Goal: Use online tool/utility: Utilize a website feature to perform a specific function

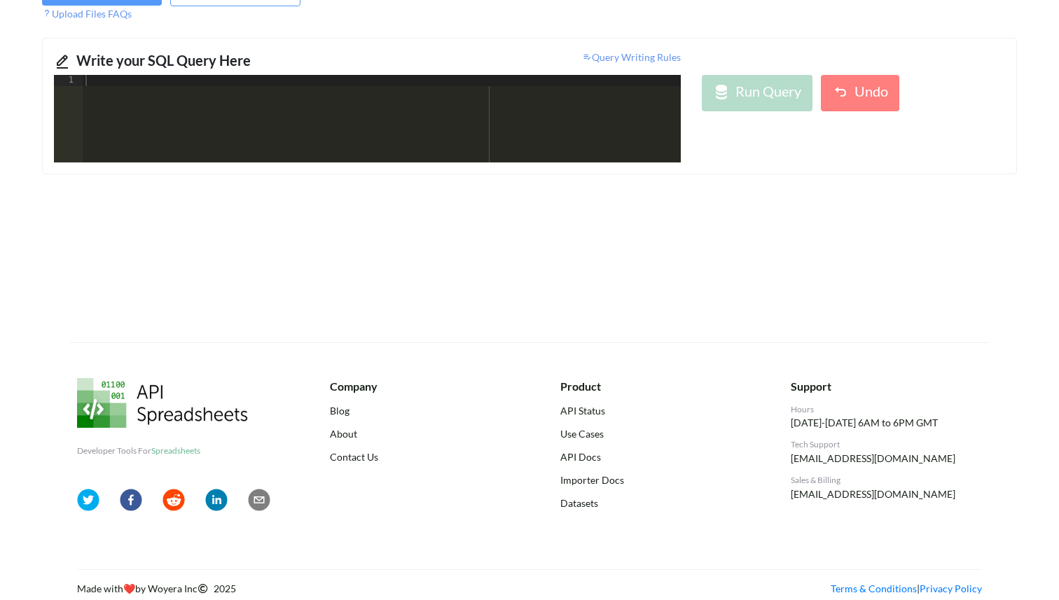
scroll to position [146, 0]
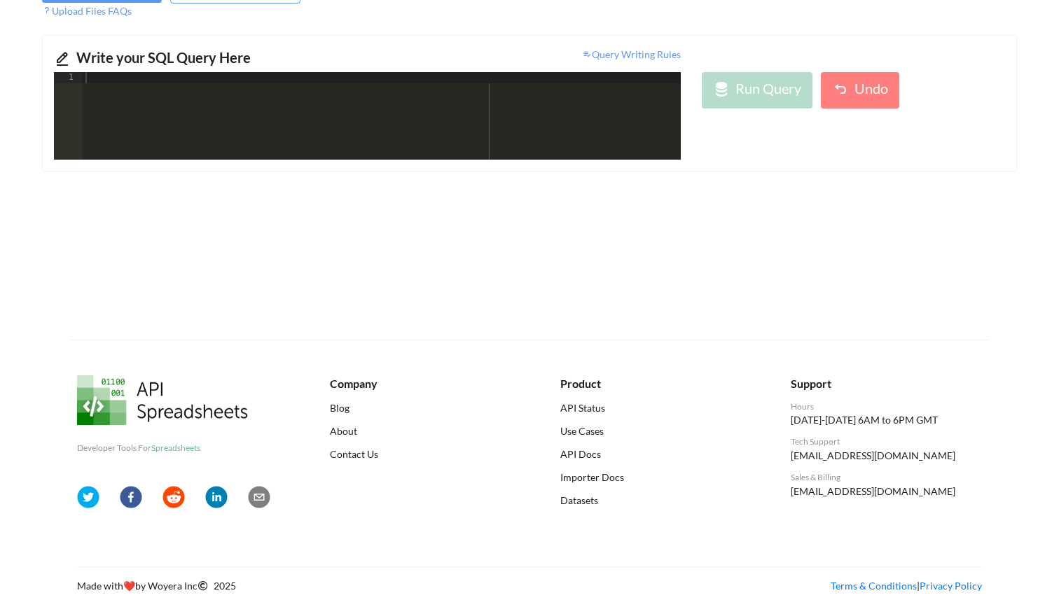
click at [269, 141] on div at bounding box center [382, 127] width 598 height 110
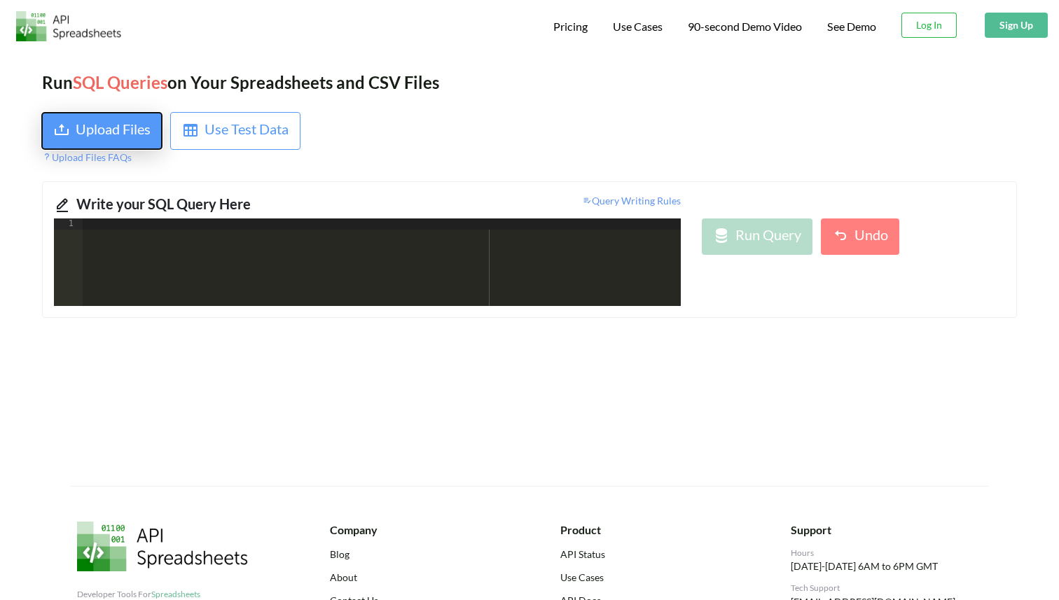
click at [123, 134] on div "Upload Files" at bounding box center [113, 130] width 75 height 25
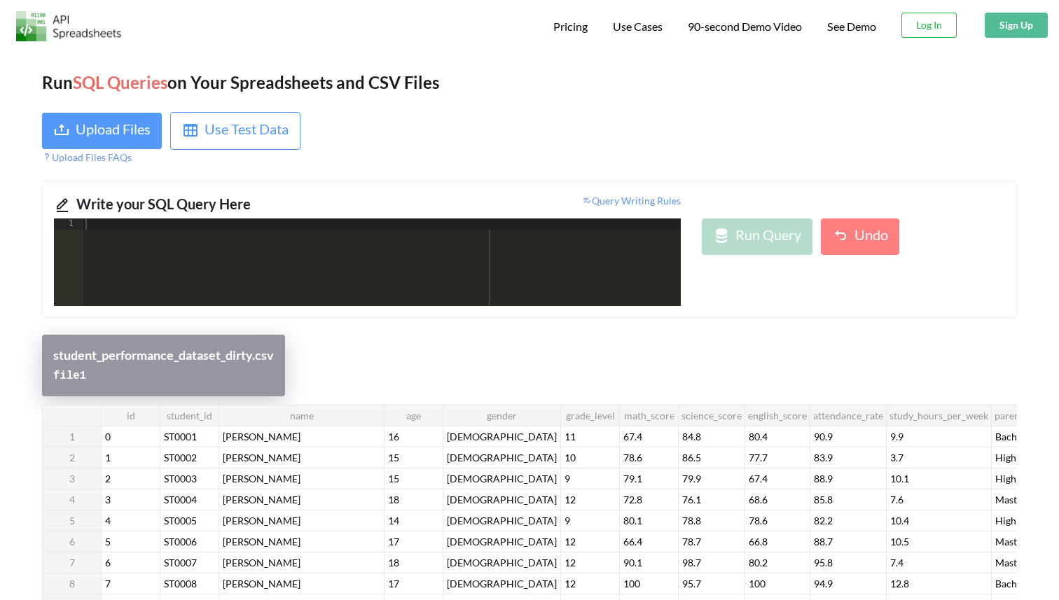
click at [267, 361] on div "student_performance_dataset_dirty.csv" at bounding box center [163, 355] width 221 height 19
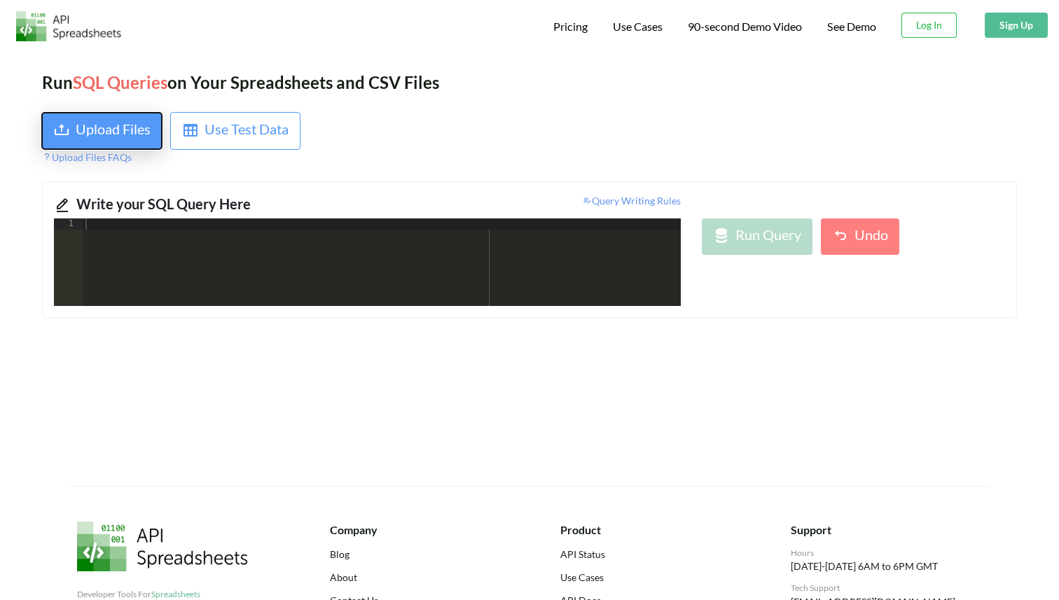
click at [78, 137] on div "Upload Files" at bounding box center [113, 130] width 75 height 25
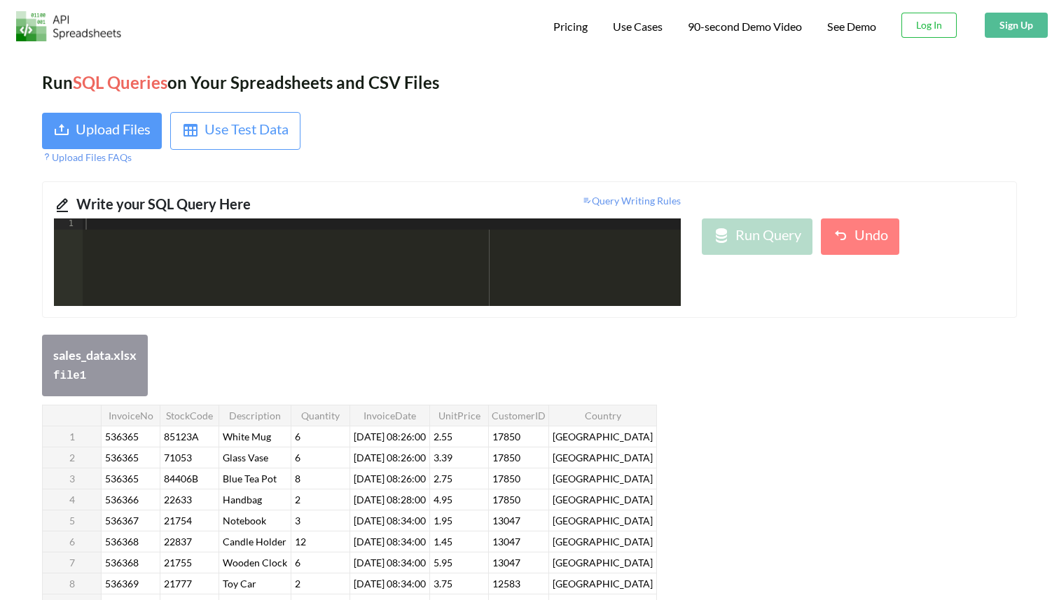
click at [345, 249] on div at bounding box center [382, 273] width 598 height 110
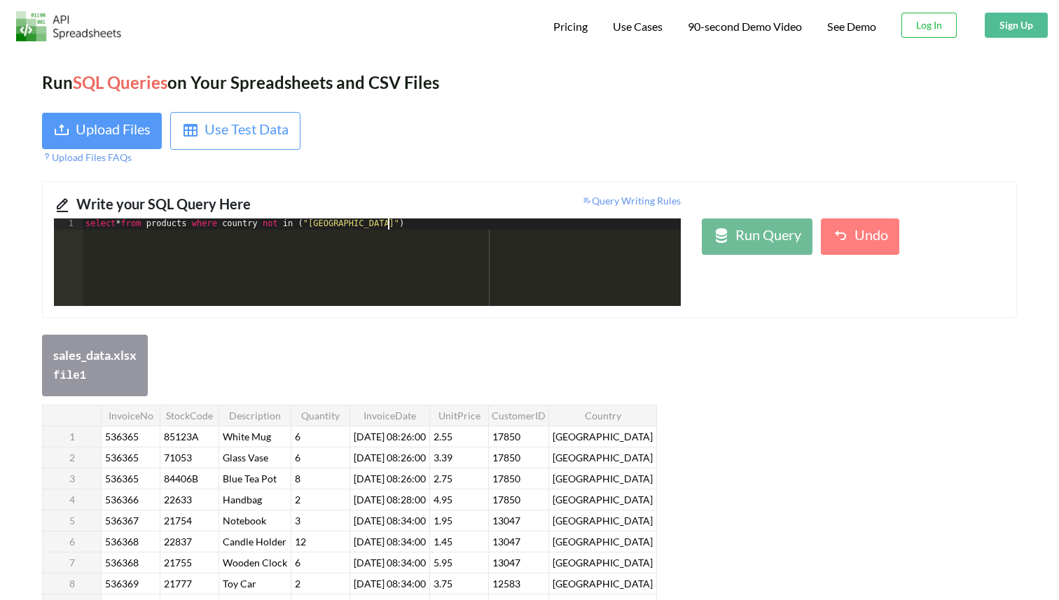
click at [179, 228] on div "select * from products where country not in ( "[GEOGRAPHIC_DATA]" )" at bounding box center [382, 273] width 598 height 110
click at [377, 228] on div "select * from file1 where country not in ( "United Kingdom" )" at bounding box center [382, 273] width 598 height 110
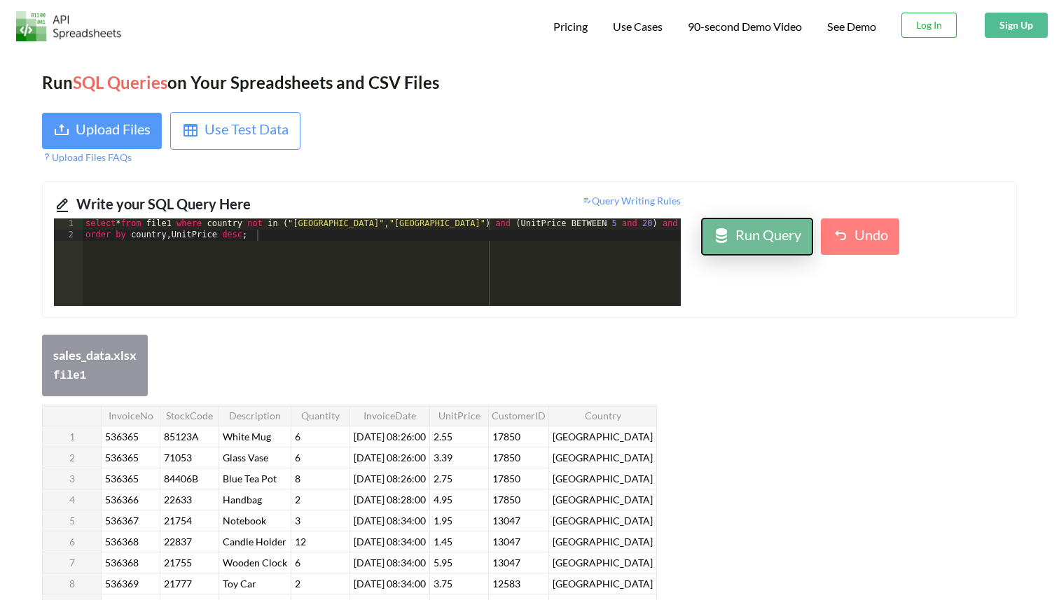
click at [769, 241] on div "Run Query" at bounding box center [768, 236] width 66 height 25
click at [223, 228] on div "select * from file1 where country not in ( "United Kingdom" , "Germany" ) and (…" at bounding box center [390, 273] width 615 height 110
click at [751, 232] on div "Run Query" at bounding box center [768, 236] width 66 height 25
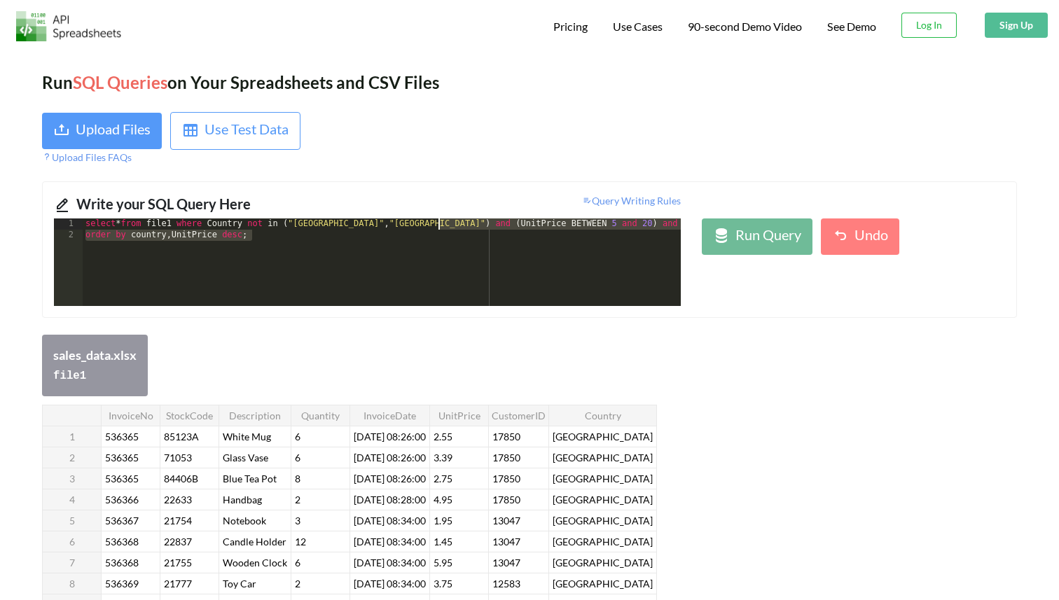
drag, startPoint x: 251, startPoint y: 239, endPoint x: 437, endPoint y: 228, distance: 186.6
click at [437, 228] on div "select * from file1 where Country not in ( "United Kingdom" , "Germany" ) and (…" at bounding box center [390, 273] width 615 height 110
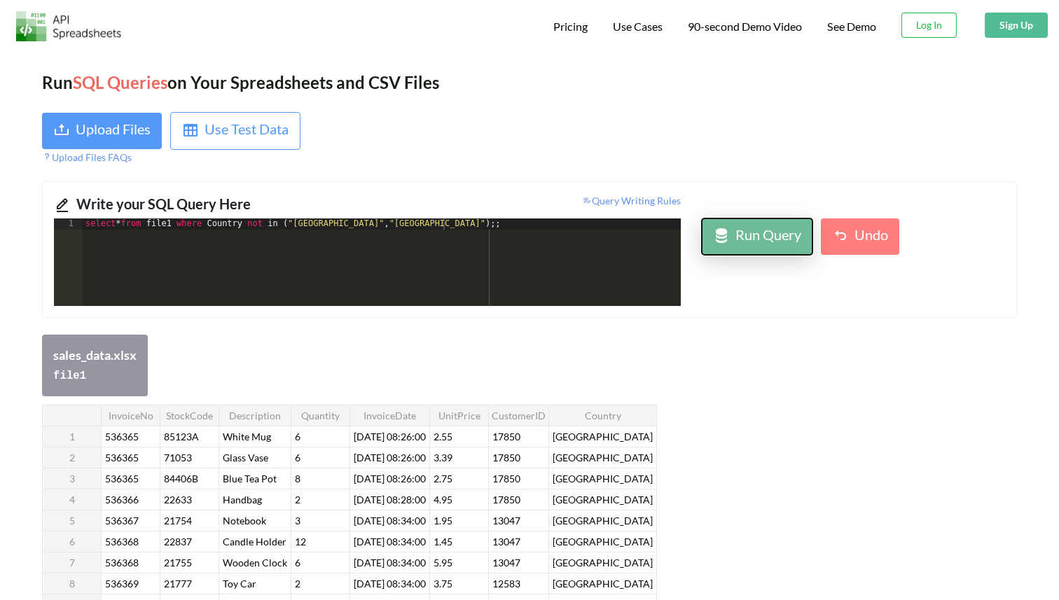
click at [746, 246] on div "Run Query" at bounding box center [768, 236] width 66 height 25
click at [440, 228] on div "select * from file1 where Country not in ( "United Kingdom" , "Germany" ) ;;" at bounding box center [382, 273] width 598 height 110
click at [723, 246] on div at bounding box center [721, 236] width 17 height 25
click at [743, 229] on div "Run Query" at bounding box center [768, 236] width 66 height 25
click at [302, 227] on div "select * from file1 where Country not in ( "United Kingdom" , "Germany" ) ;" at bounding box center [382, 273] width 598 height 110
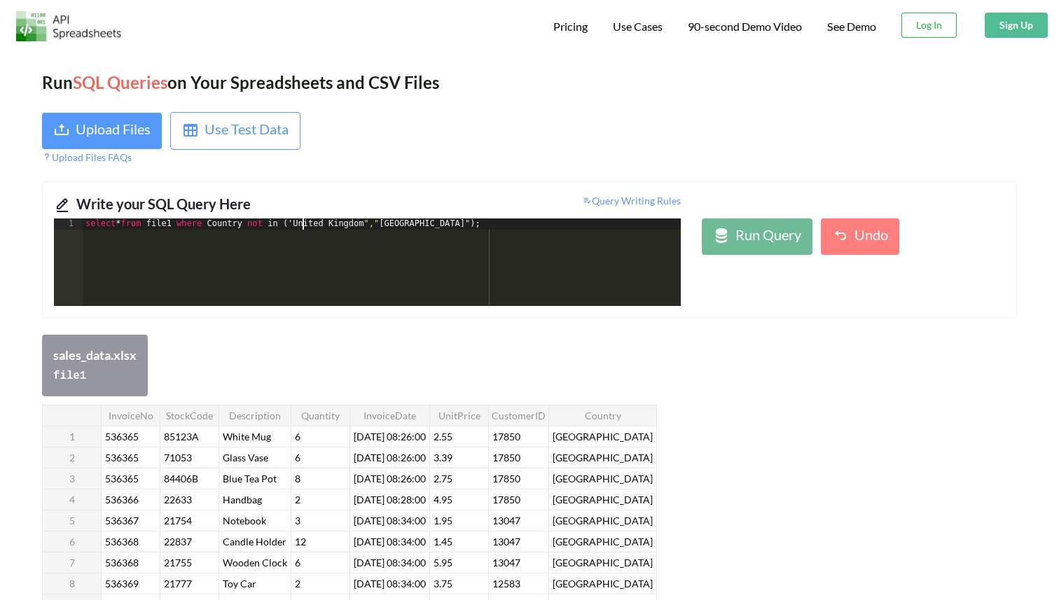
click at [379, 230] on div "select * from file1 where Country not in ( ' United Kingdom "," Germany " ) ;" at bounding box center [382, 273] width 598 height 110
click at [389, 227] on div "select * from file1 where Country not in ( 'United Kingdom' , "Germany" ) ;" at bounding box center [382, 273] width 598 height 110
click at [425, 225] on div "select * from file1 where Country not in ( 'United Kingdom' ,' Germany " ) ;" at bounding box center [382, 273] width 598 height 110
click at [741, 230] on div "Run Query" at bounding box center [768, 236] width 66 height 25
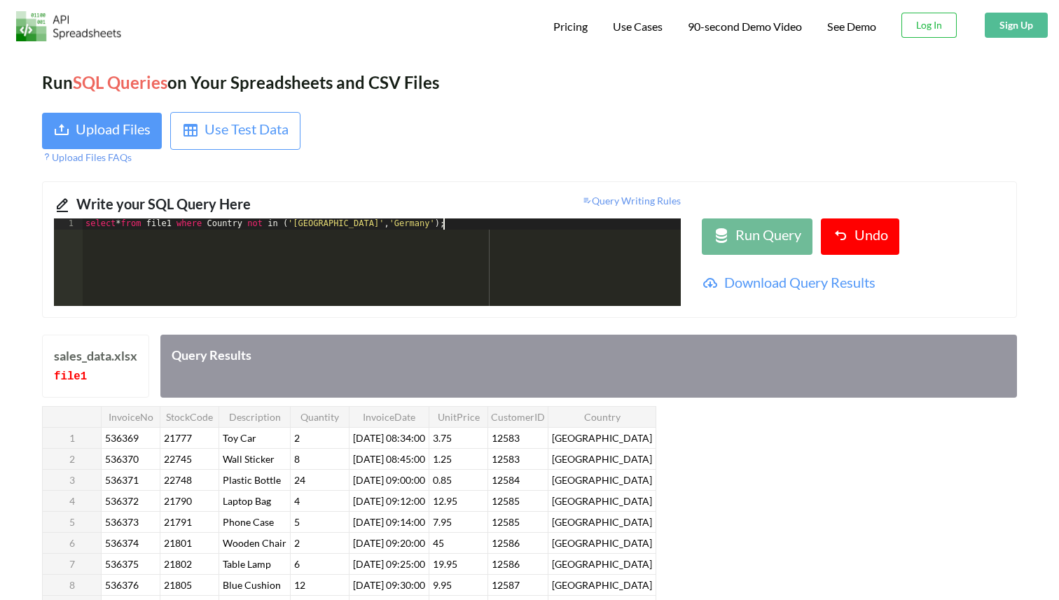
click at [517, 276] on div "select * from file1 where Country not in ( 'United Kingdom' , 'Germany' ) ;" at bounding box center [382, 273] width 598 height 110
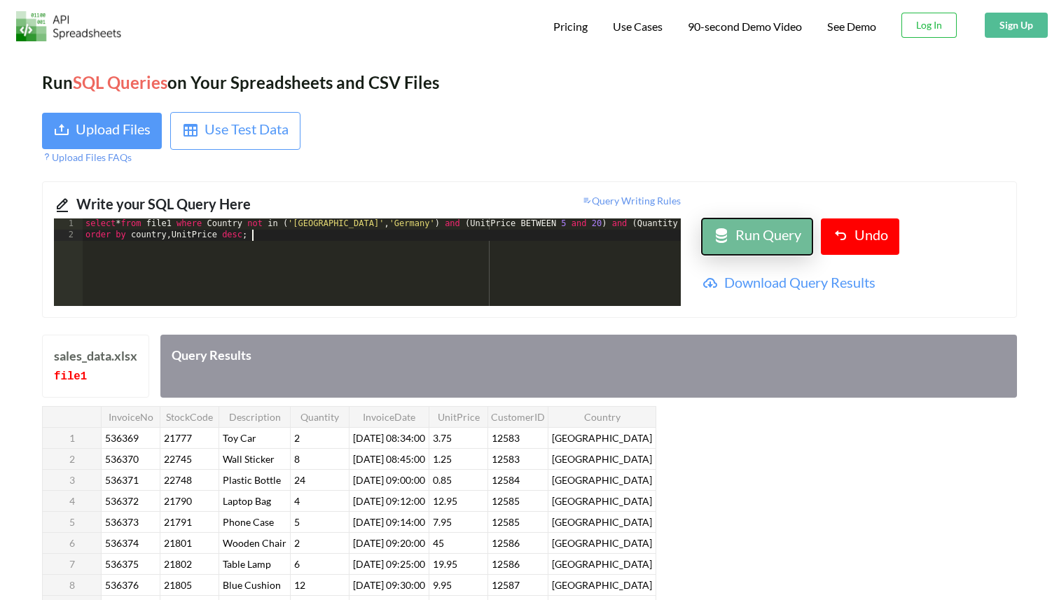
click at [767, 228] on div "Run Query" at bounding box center [768, 236] width 66 height 25
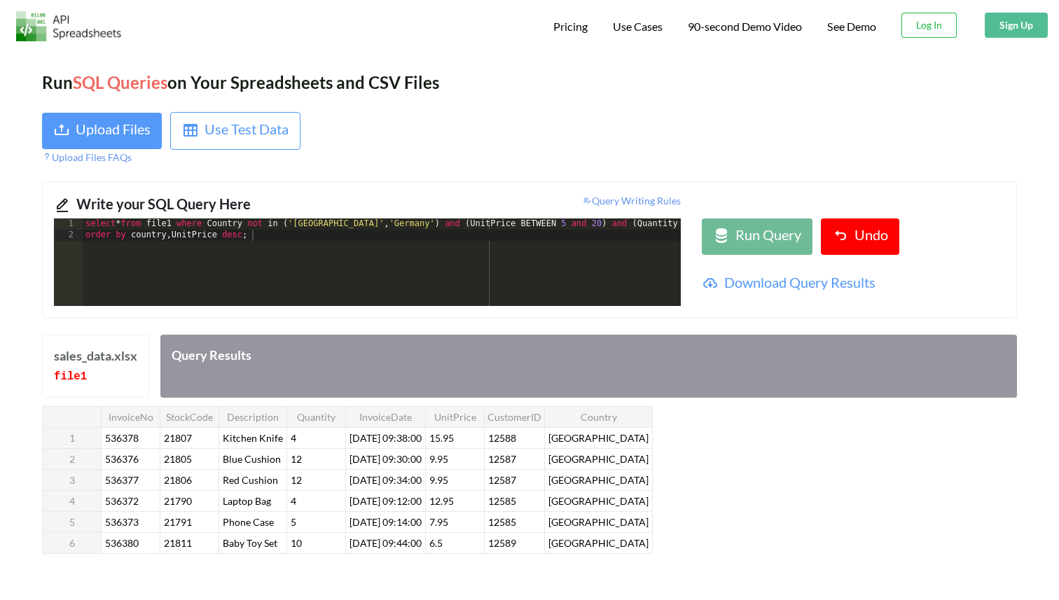
click at [677, 246] on div "select * from file1 where Country not in ( 'United Kingdom' , 'Germany' ) and (…" at bounding box center [390, 273] width 615 height 110
click at [673, 231] on div "select * from file1 where Country not in ( 'United Kingdom' , 'Germany' ) and (…" at bounding box center [390, 273] width 615 height 110
click at [673, 228] on div "select * from file1 where Country not in ( 'United Kingdom' , 'Germany' ) and (…" at bounding box center [390, 273] width 615 height 110
click at [585, 230] on div "select * from file1 where Country not in ( 'United Kingdom' , 'Germany' ) and (…" at bounding box center [372, 273] width 615 height 110
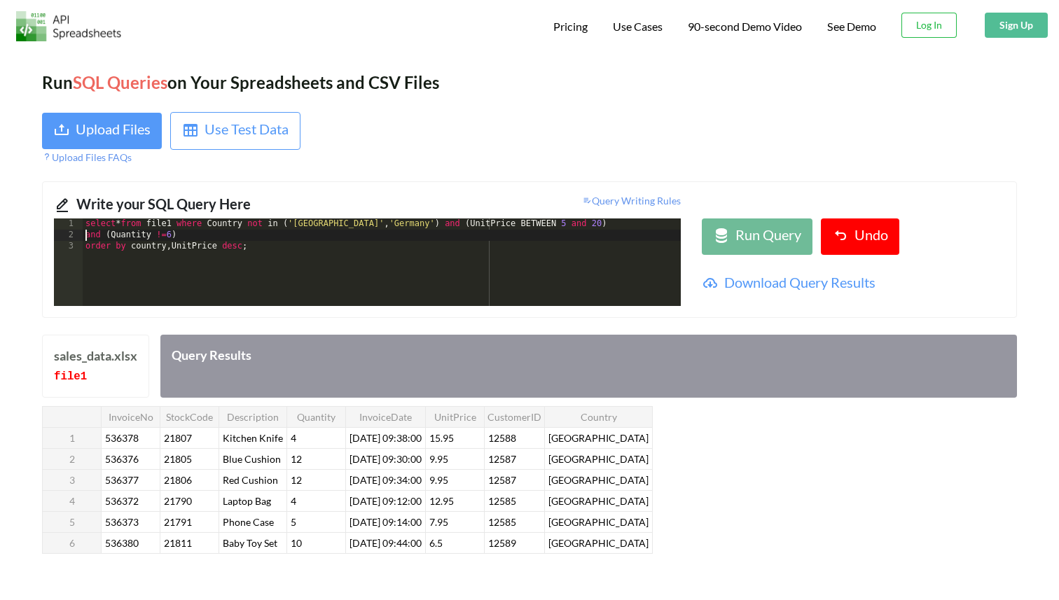
click at [84, 245] on div "select * from file1 where Country not in ( 'United Kingdom' , 'Germany' ) and (…" at bounding box center [382, 273] width 598 height 110
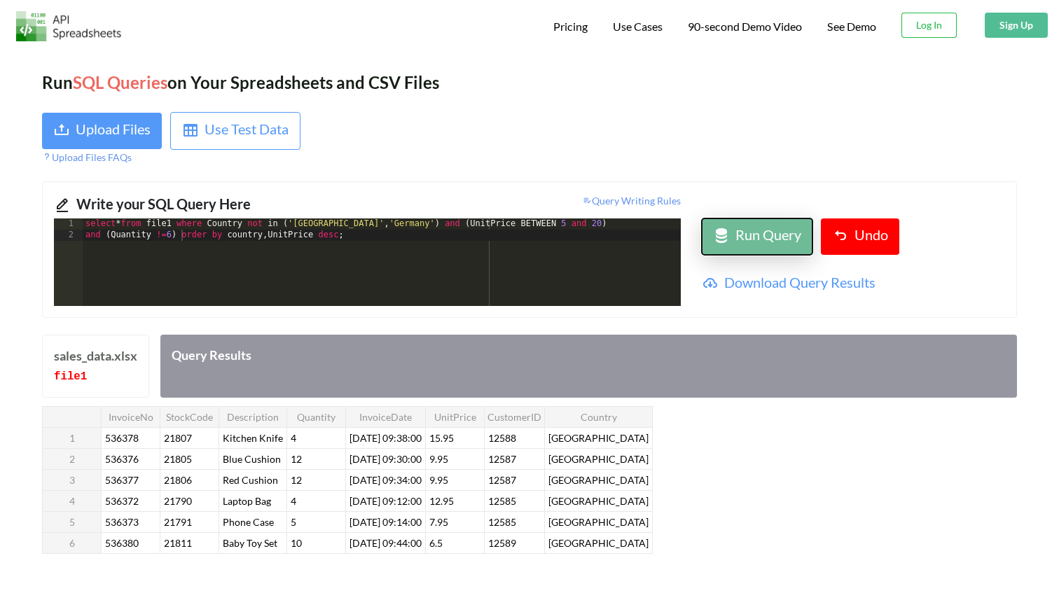
click at [747, 246] on div "Run Query" at bounding box center [768, 236] width 66 height 25
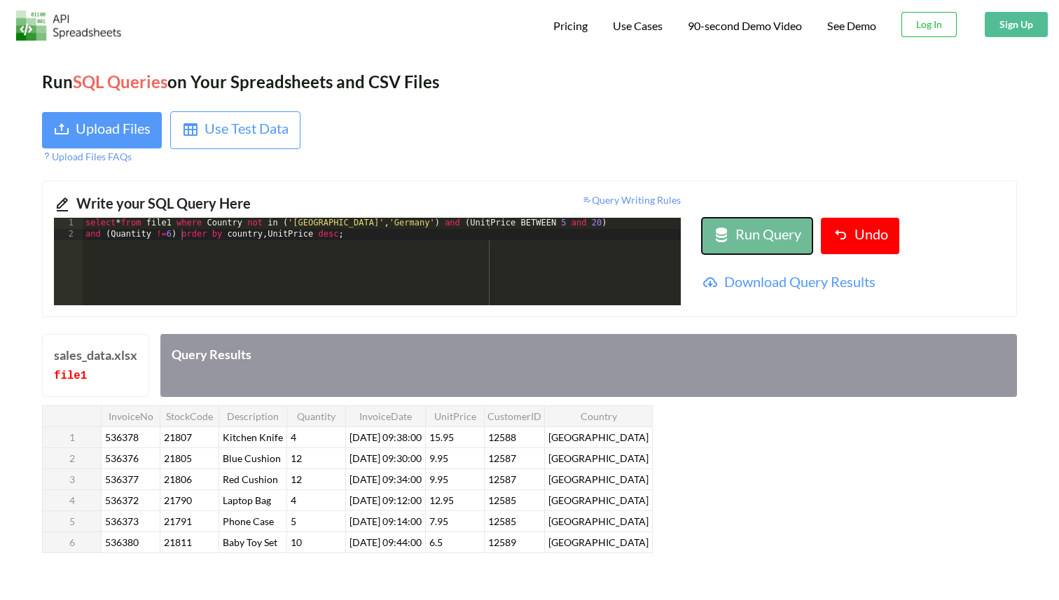
scroll to position [0, 0]
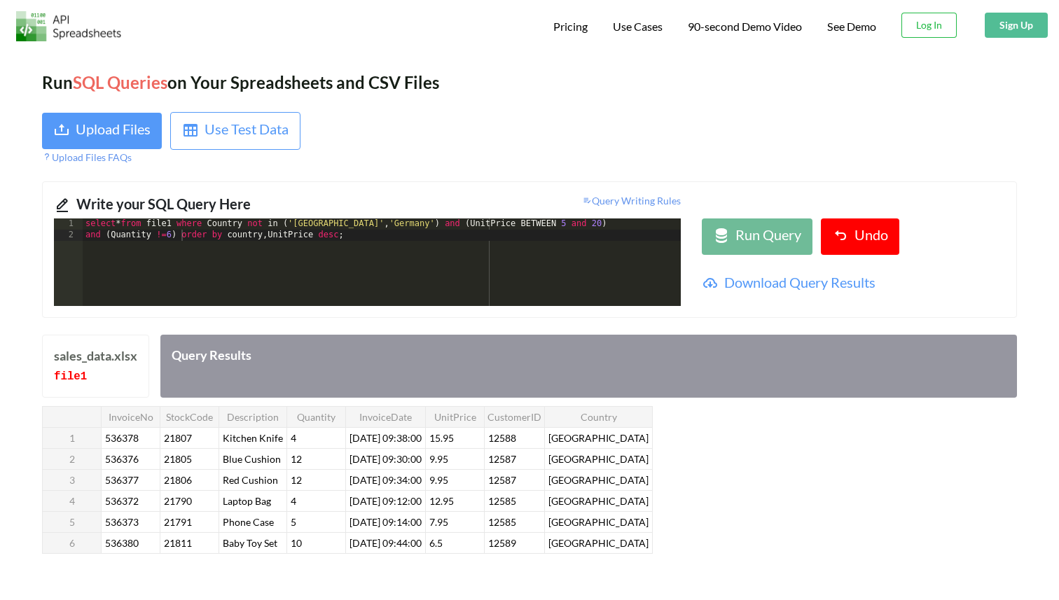
click at [619, 279] on div "select * from file1 where Country not in ( 'United Kingdom' , 'Germany' ) and (…" at bounding box center [382, 273] width 598 height 110
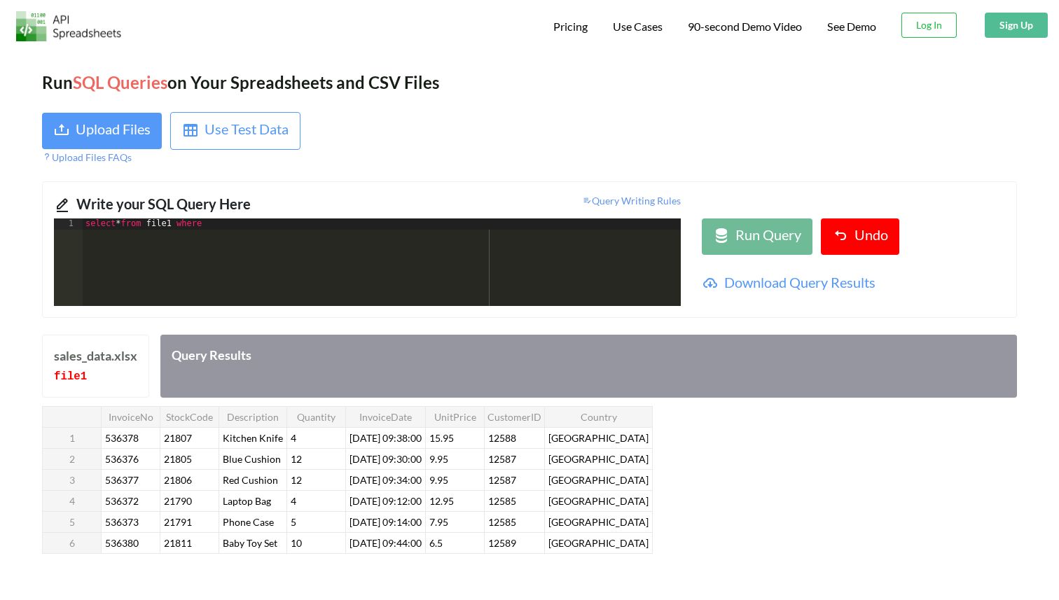
click at [249, 421] on th "Description" at bounding box center [253, 416] width 68 height 21
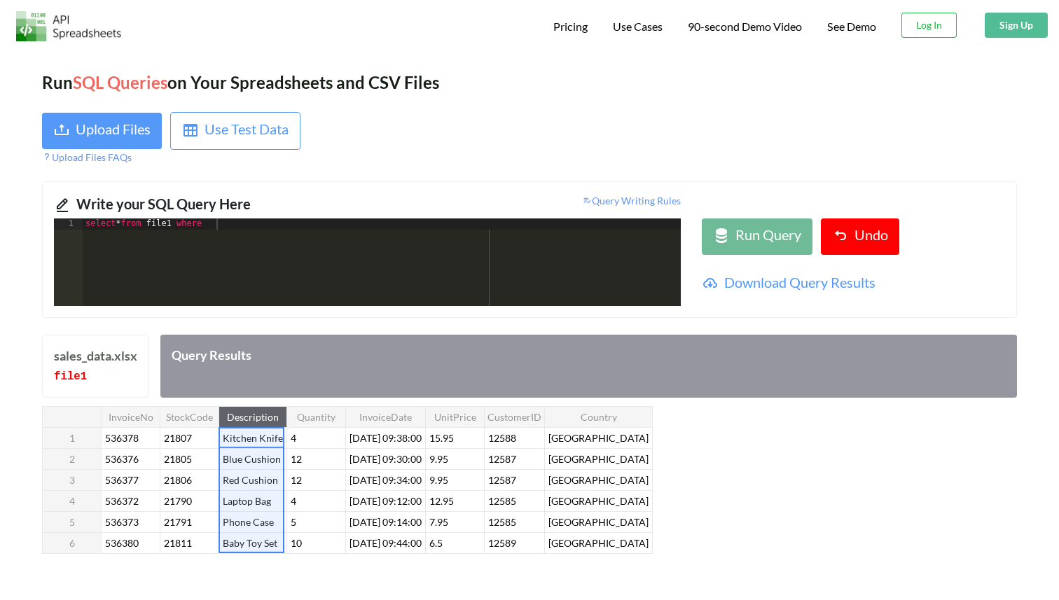
click at [249, 421] on th "Description" at bounding box center [253, 416] width 68 height 21
click at [249, 419] on th "Description" at bounding box center [253, 416] width 68 height 21
click at [271, 227] on div "select * from file1 where" at bounding box center [382, 273] width 598 height 110
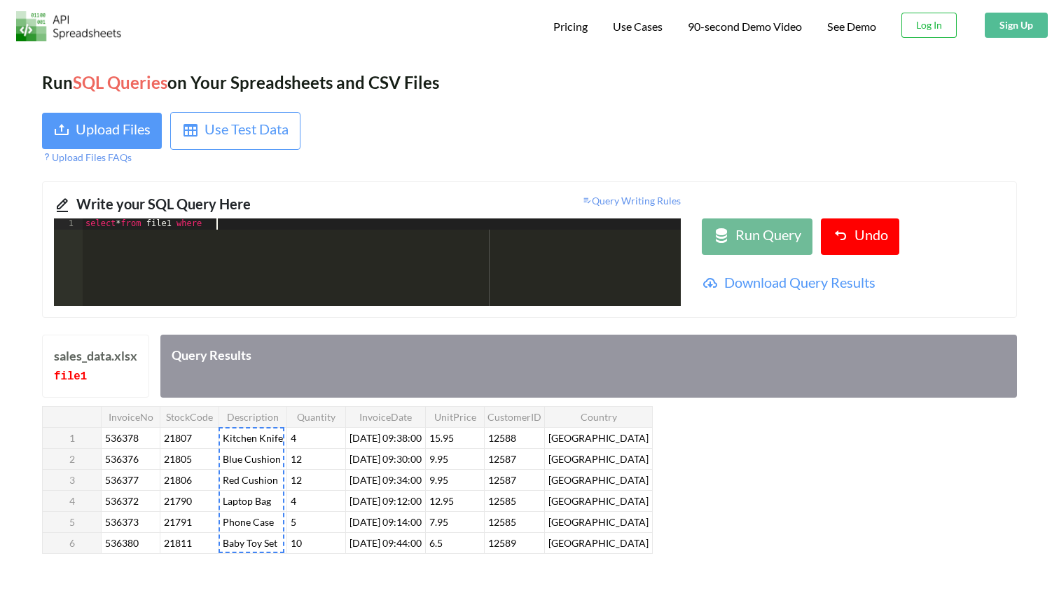
paste textarea
click at [777, 587] on div "Run SQL Queries on Your Spreadsheets and CSV Files Upload Files Use Test Data U…" at bounding box center [529, 387] width 1059 height 676
click at [608, 260] on div "select * from file1 where description like 'W%' and country in ( 'France' , 'It…" at bounding box center [382, 273] width 598 height 110
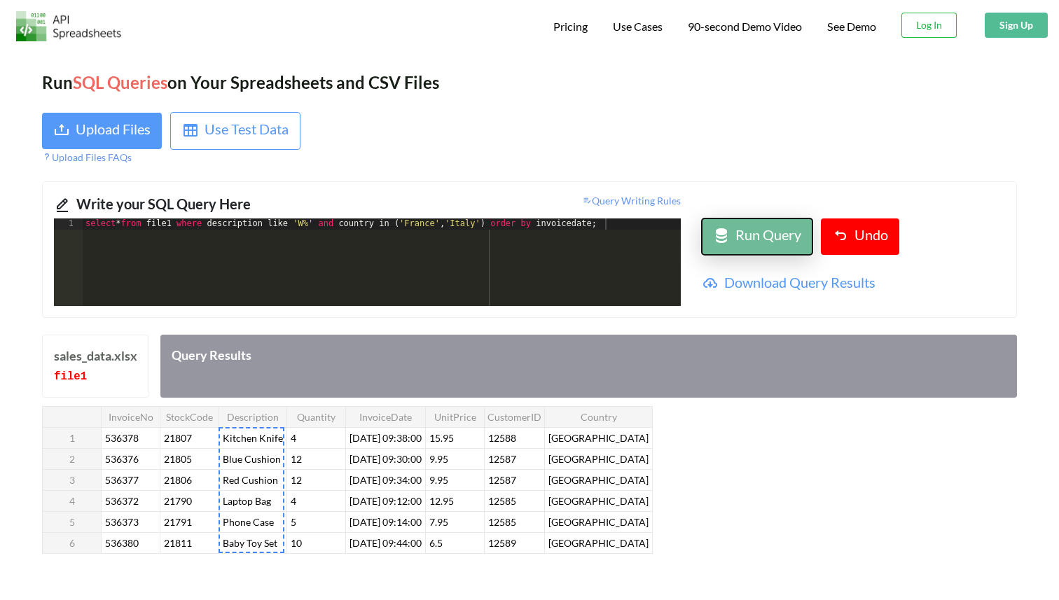
click at [778, 228] on div "Run Query" at bounding box center [768, 236] width 66 height 25
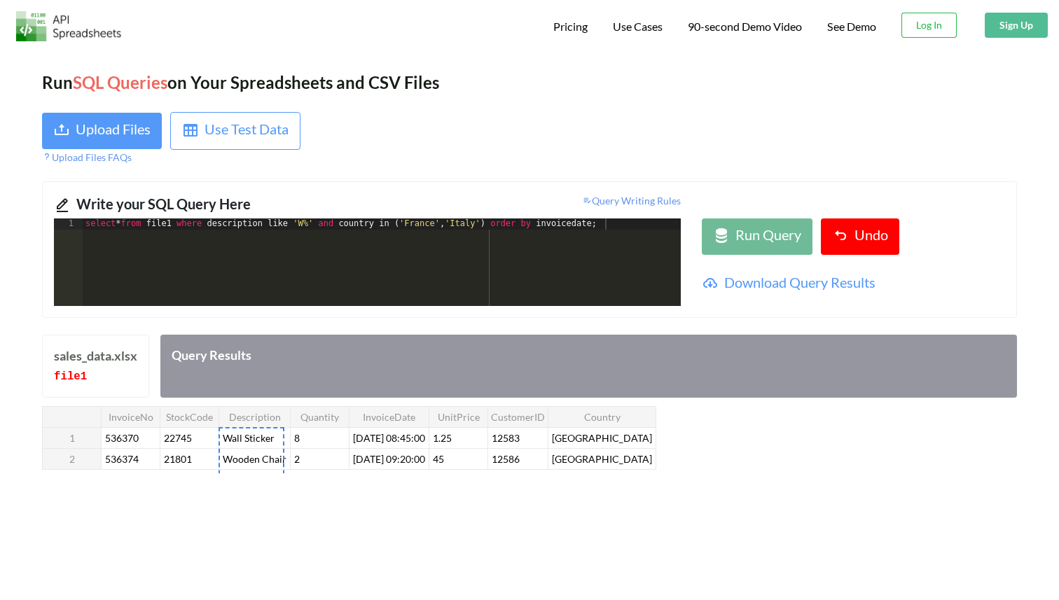
click at [414, 575] on div "Run SQL Queries on Your Spreadsheets and CSV Files Upload Files Use Test Data U…" at bounding box center [529, 345] width 1059 height 592
click at [601, 221] on div "select * from file1 where description like 'W%' and country in ( 'France' , 'It…" at bounding box center [382, 273] width 598 height 110
click at [776, 244] on div "Run Query" at bounding box center [768, 236] width 66 height 25
